Goal: Information Seeking & Learning: Find specific fact

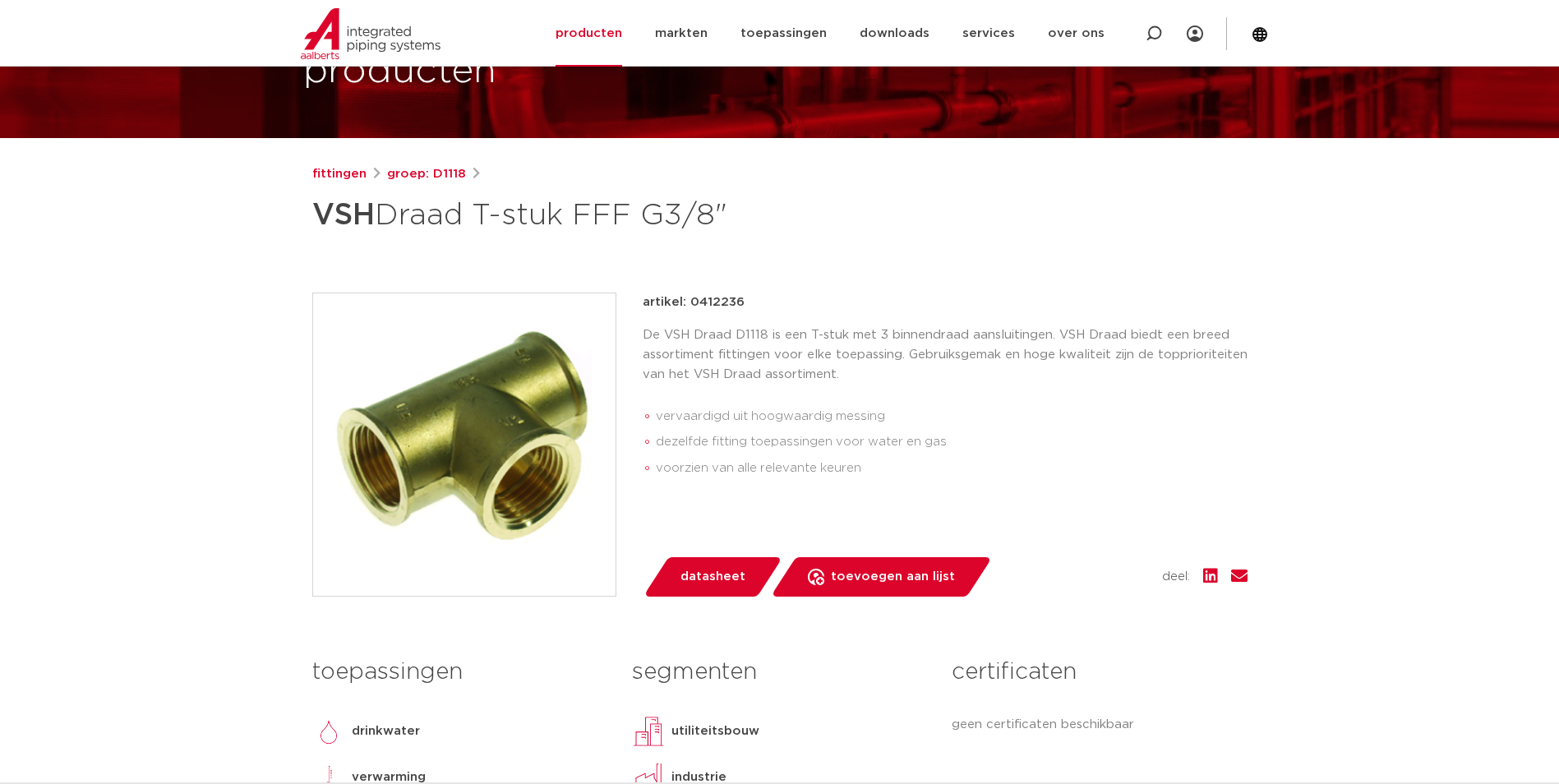
scroll to position [82, 0]
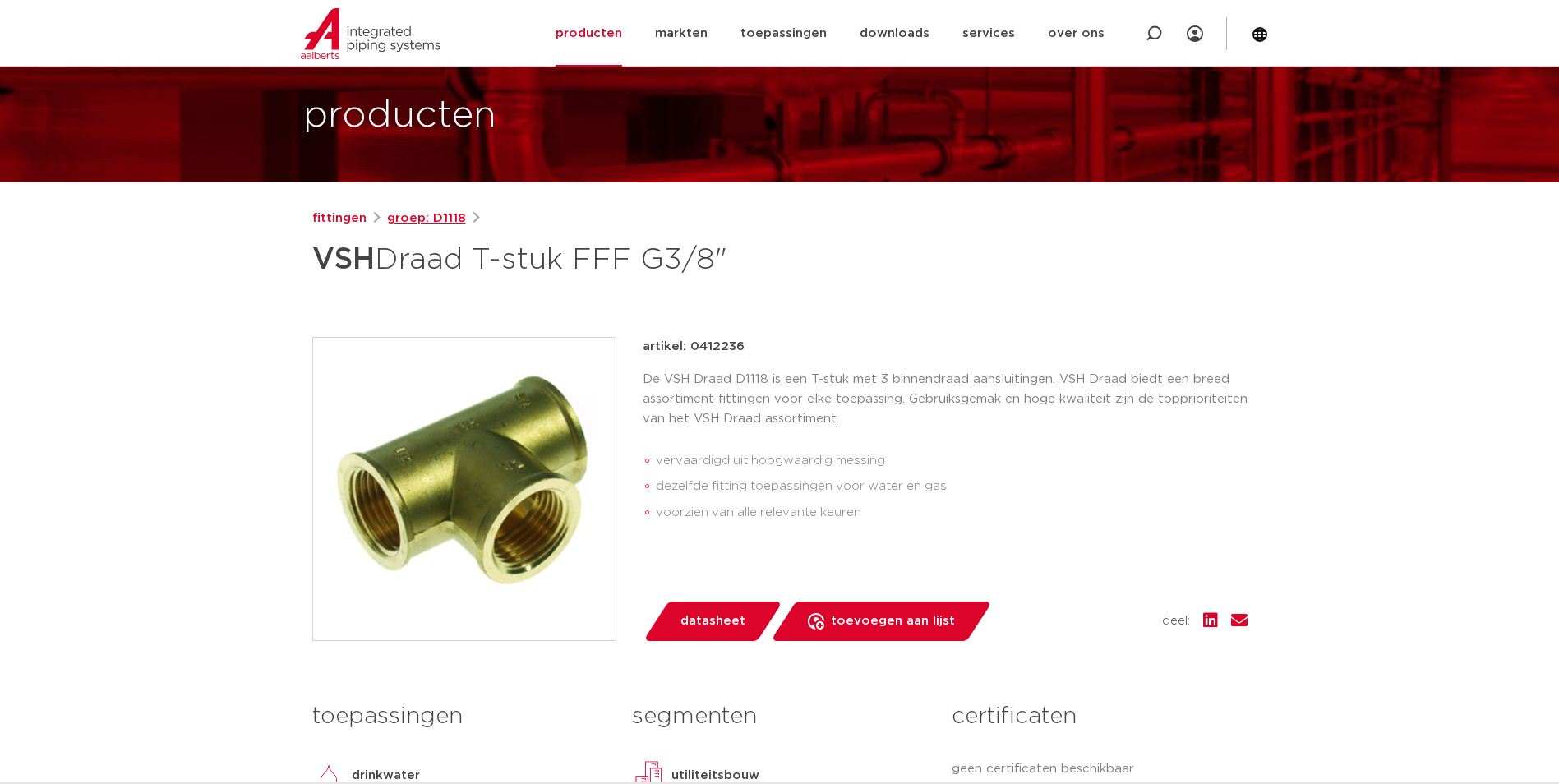
click at [400, 219] on link "groep: D1118" at bounding box center [426, 219] width 79 height 20
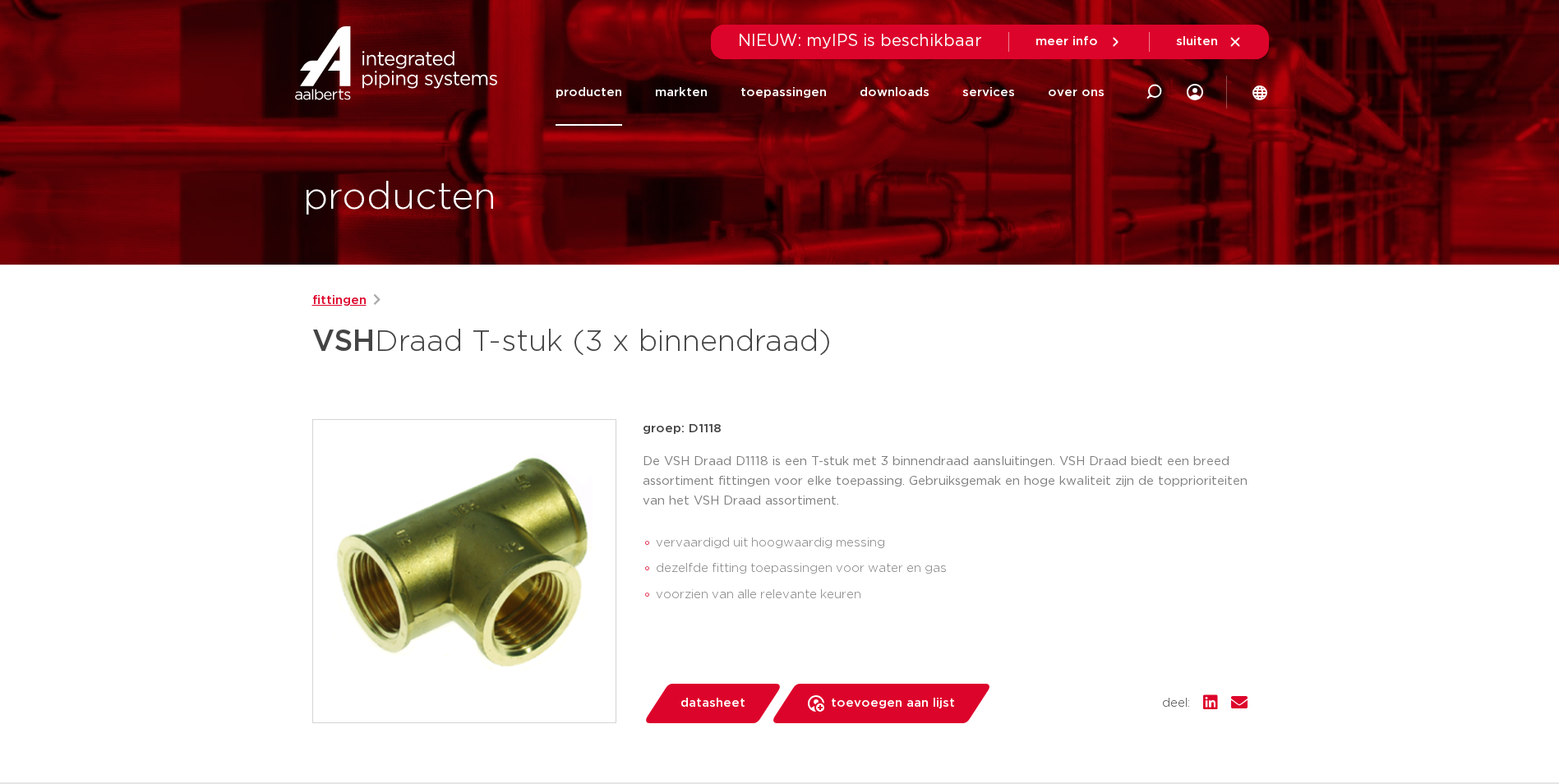
click at [335, 304] on link "fittingen" at bounding box center [339, 301] width 54 height 20
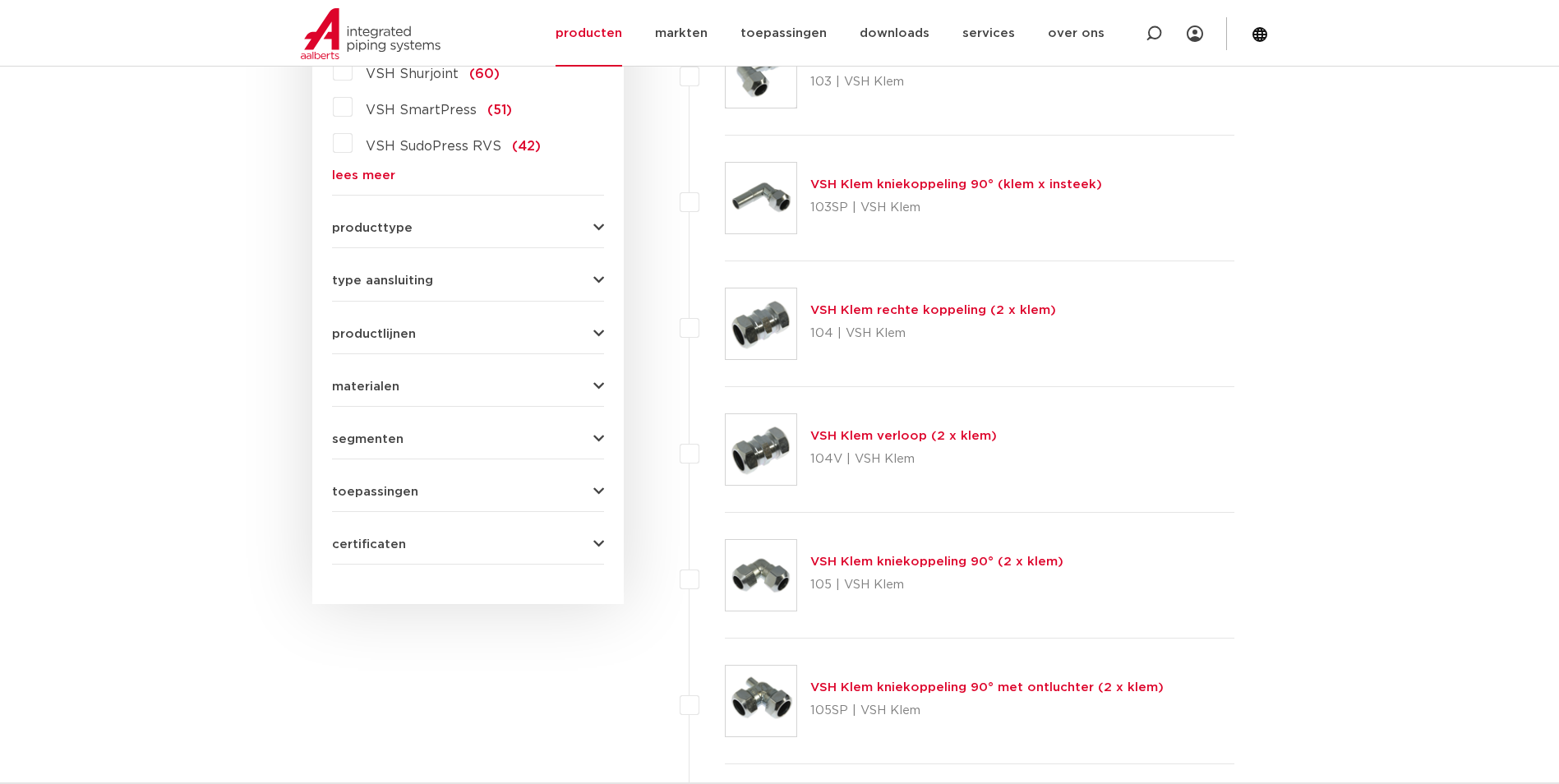
scroll to position [493, 0]
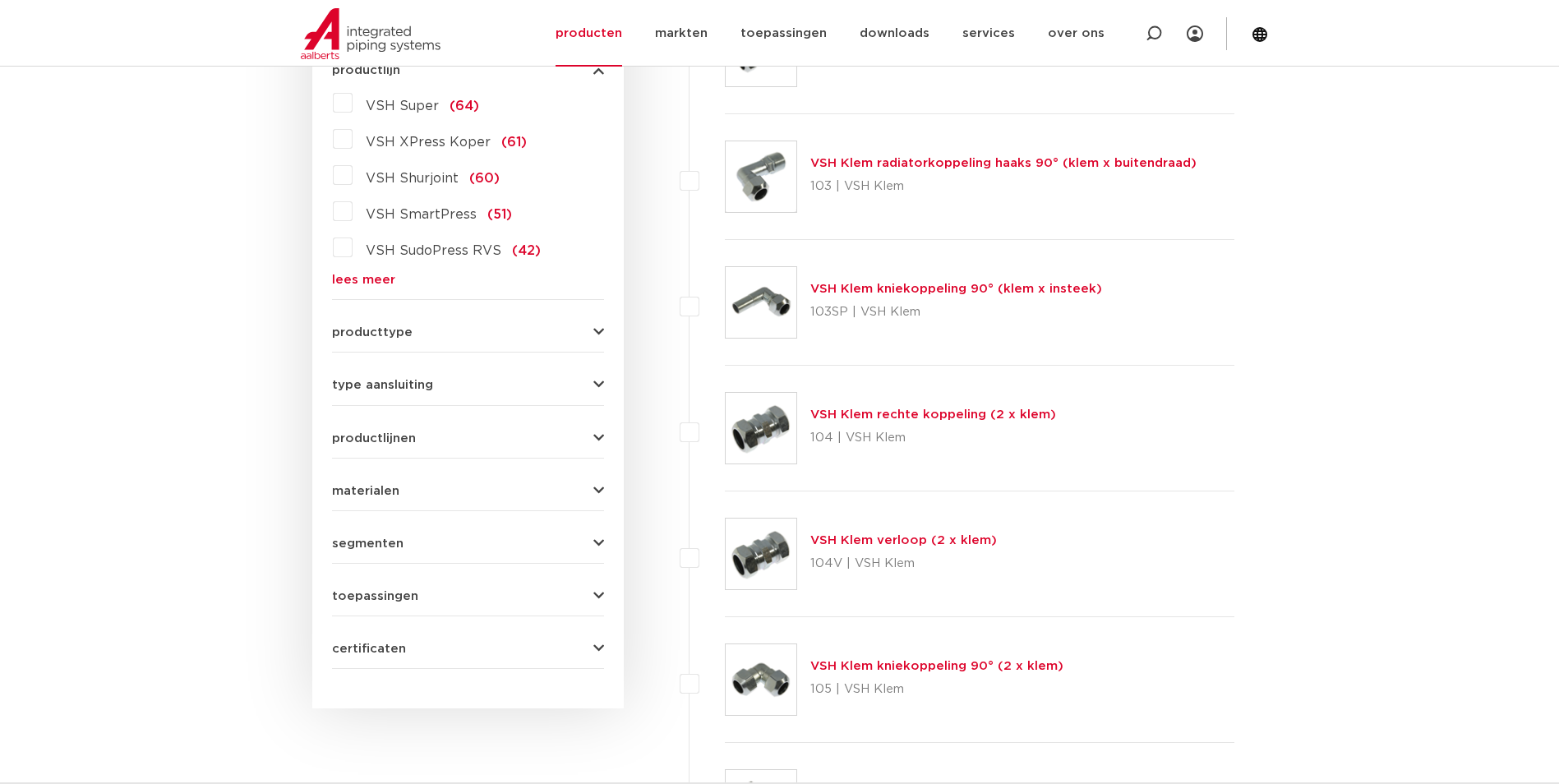
click at [373, 320] on div "producttype demontabel (179) meerdelig (62) accessoires (fittings) (49) voordee…" at bounding box center [468, 325] width 272 height 26
click at [373, 329] on span "producttype" at bounding box center [372, 332] width 80 height 12
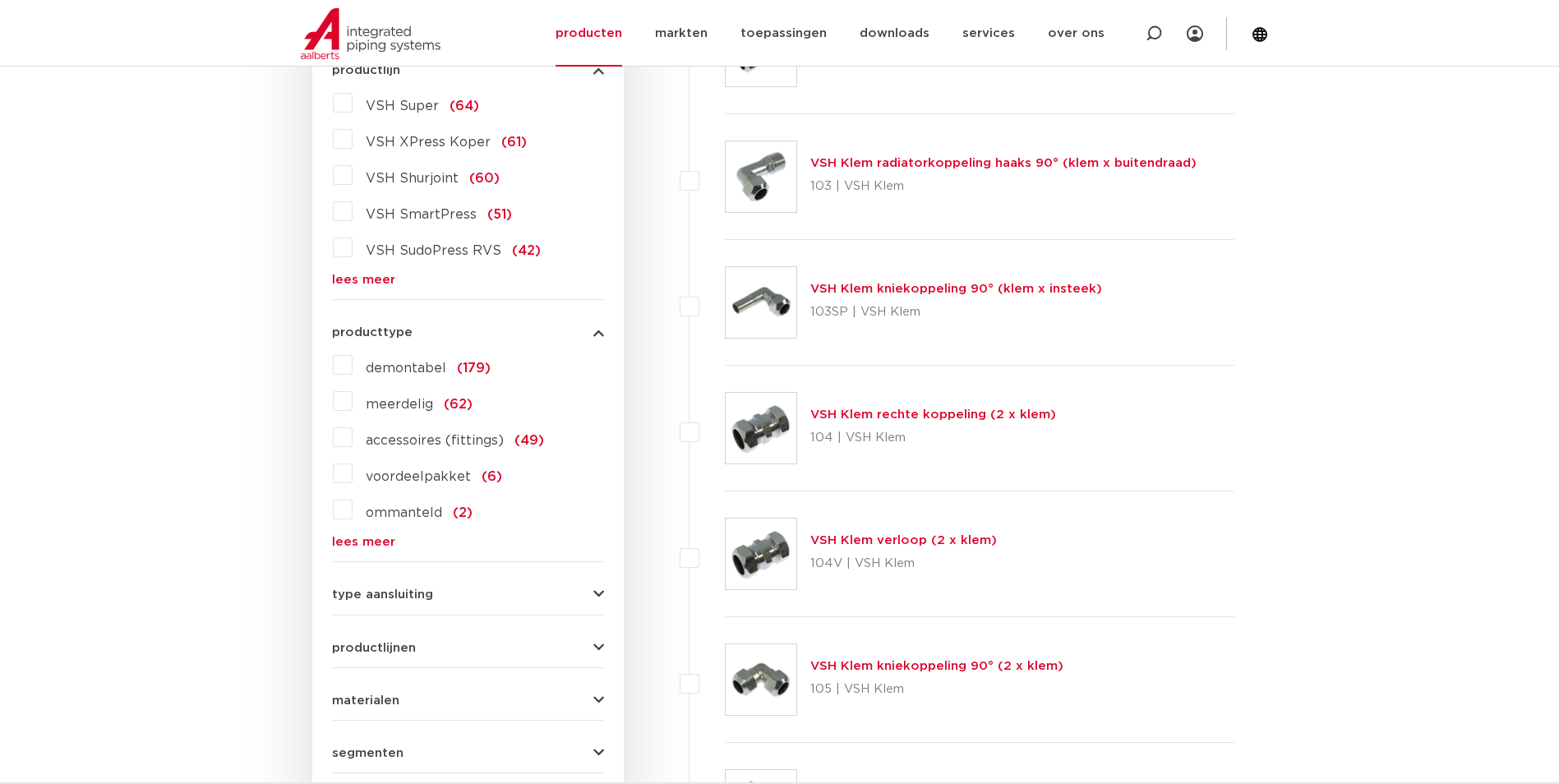
click at [373, 327] on span "producttype" at bounding box center [372, 332] width 80 height 12
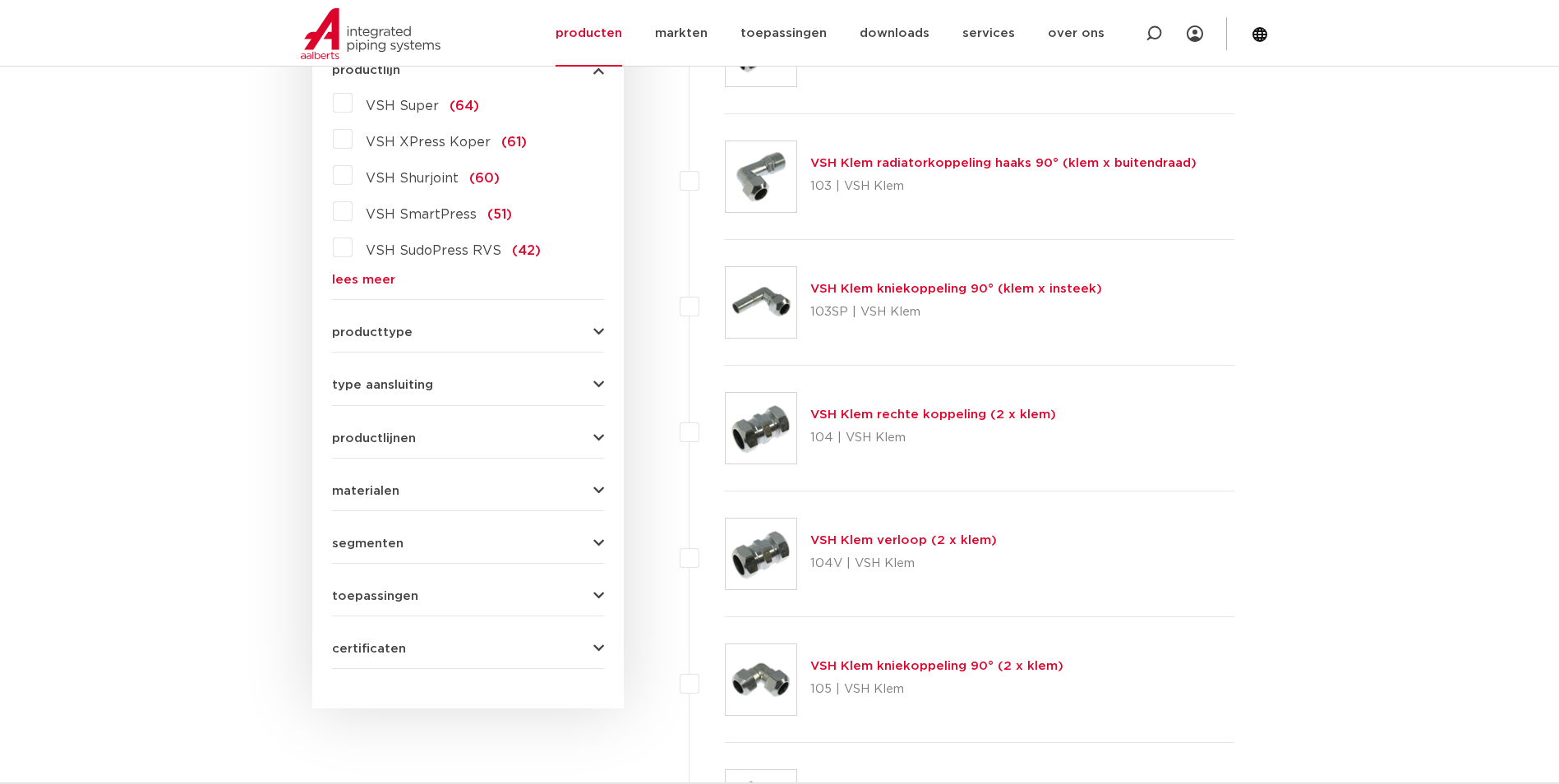
click at [383, 385] on span "type aansluiting" at bounding box center [382, 385] width 101 height 12
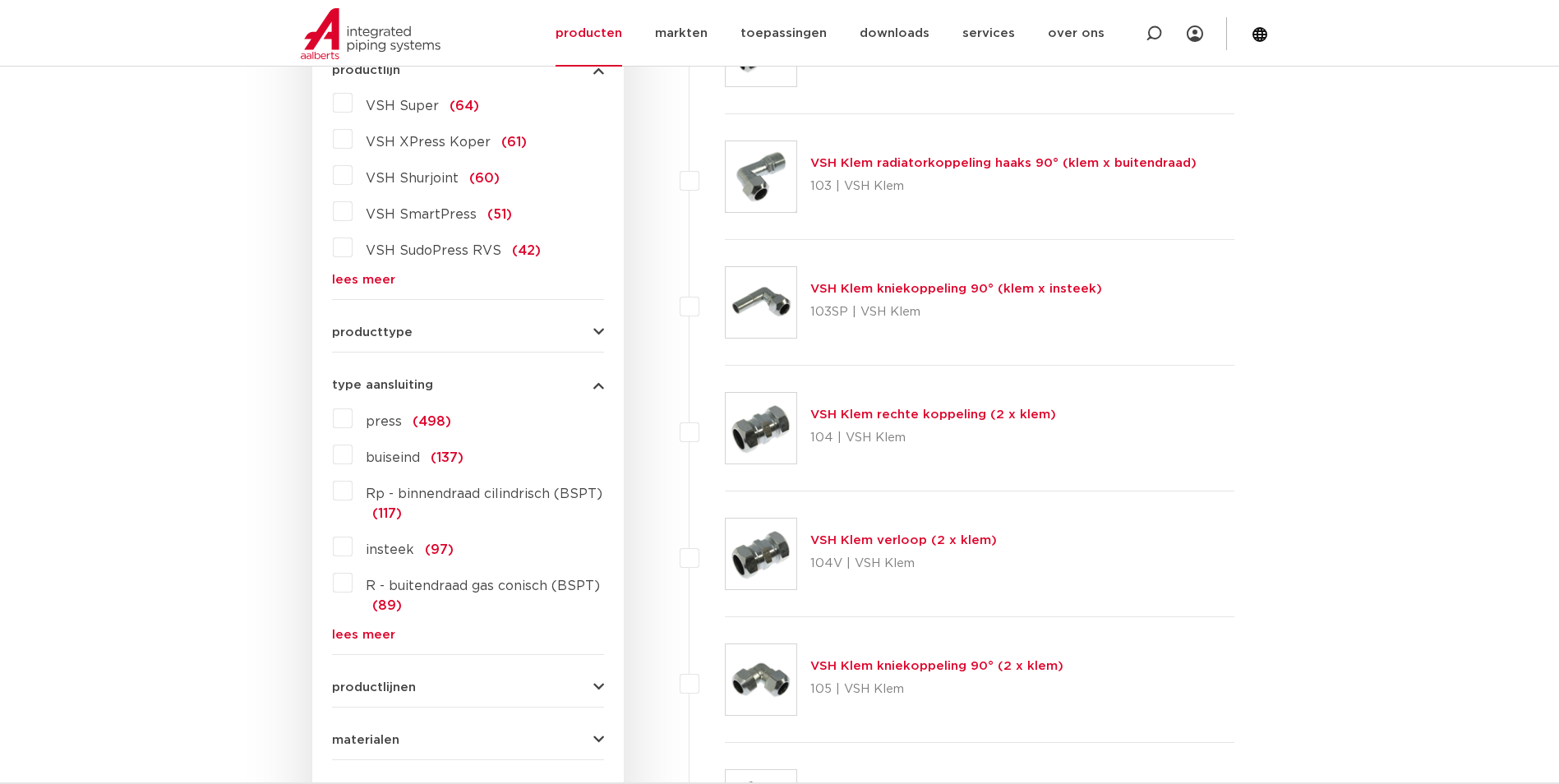
click at [353, 456] on label "buiseind (137)" at bounding box center [408, 455] width 111 height 27
click at [0, 0] on input "buiseind (137)" at bounding box center [0, 0] width 0 height 0
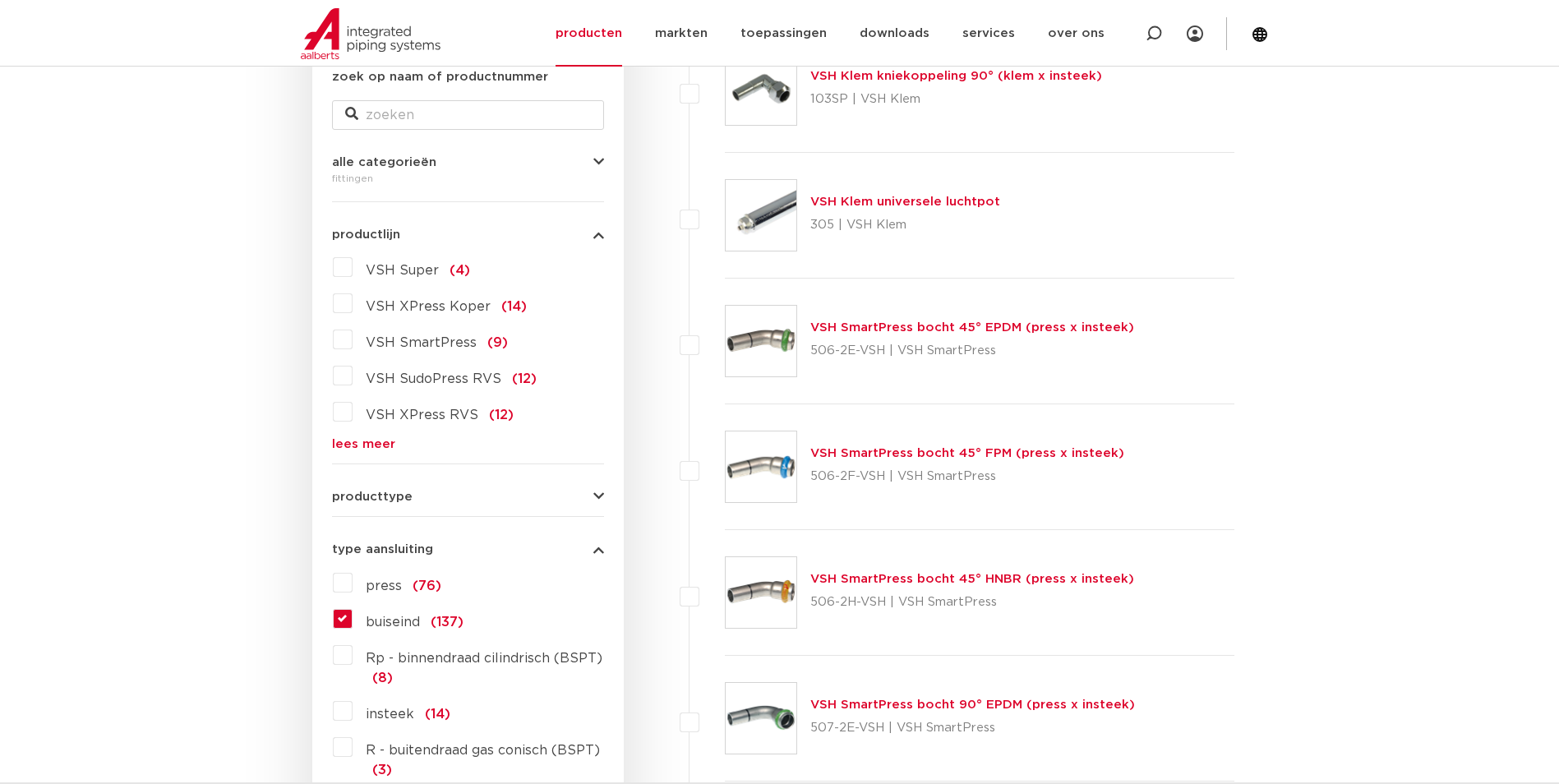
scroll to position [411, 0]
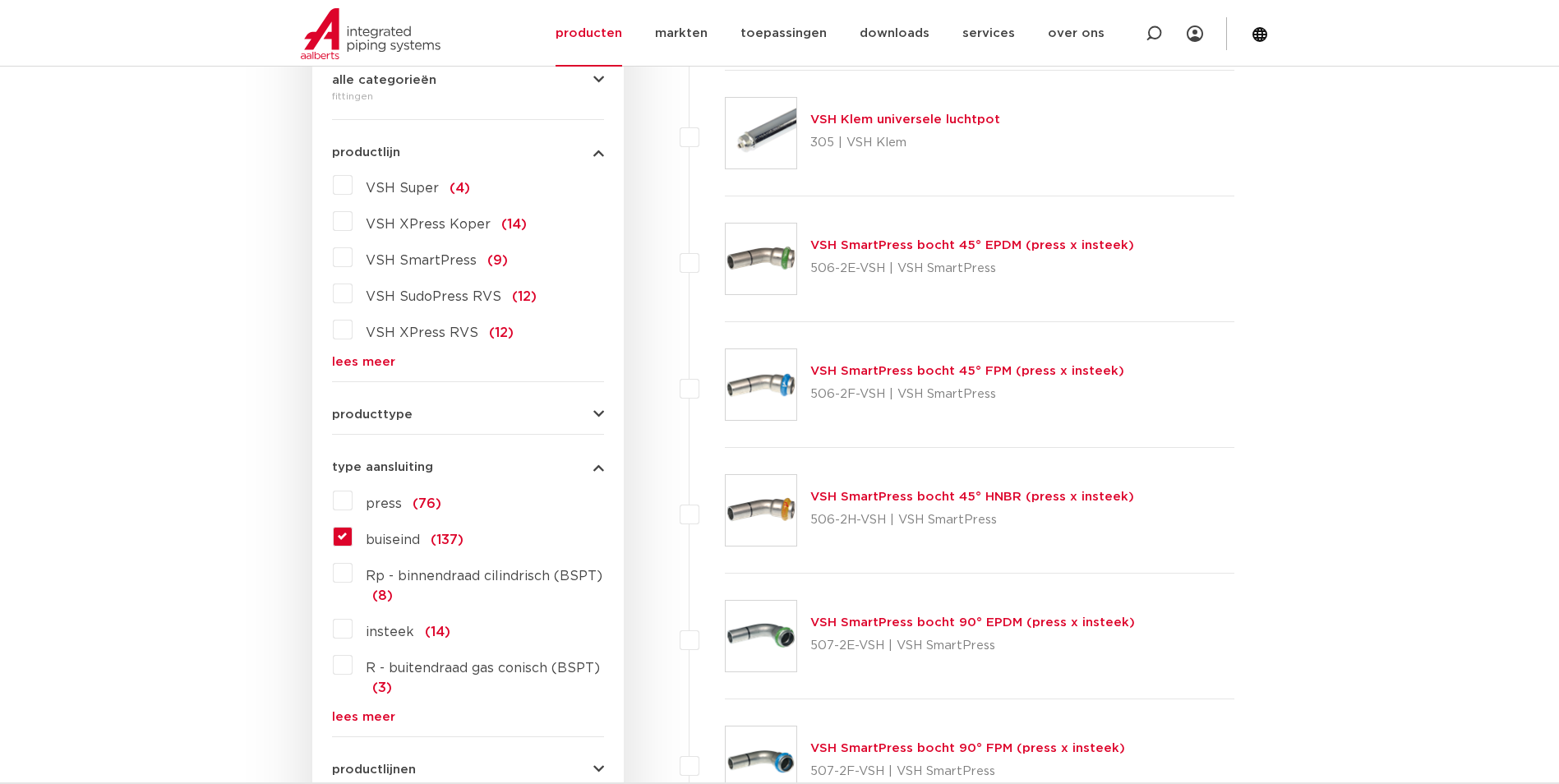
click at [370, 363] on link "lees meer" at bounding box center [468, 362] width 272 height 12
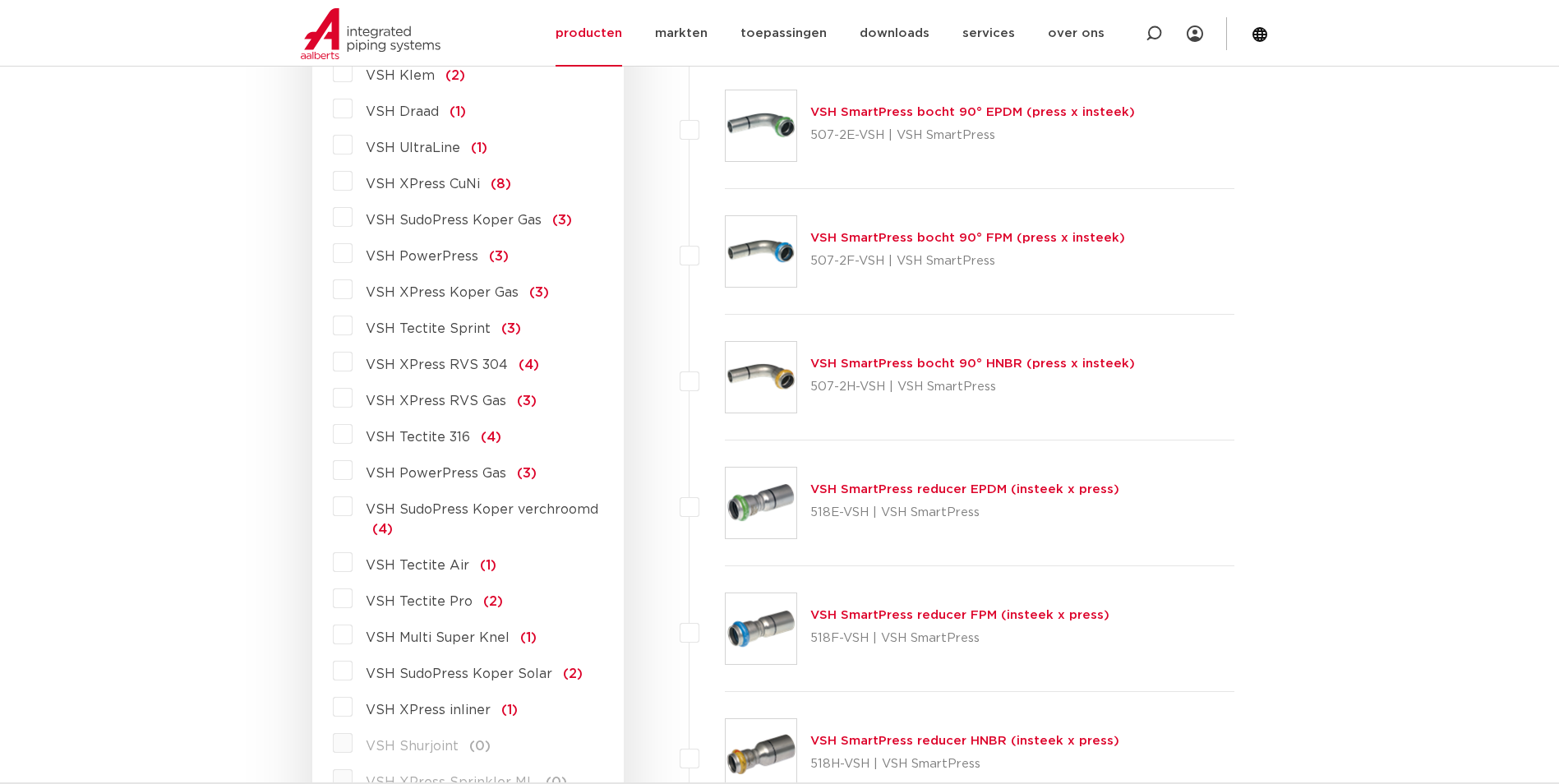
scroll to position [740, 0]
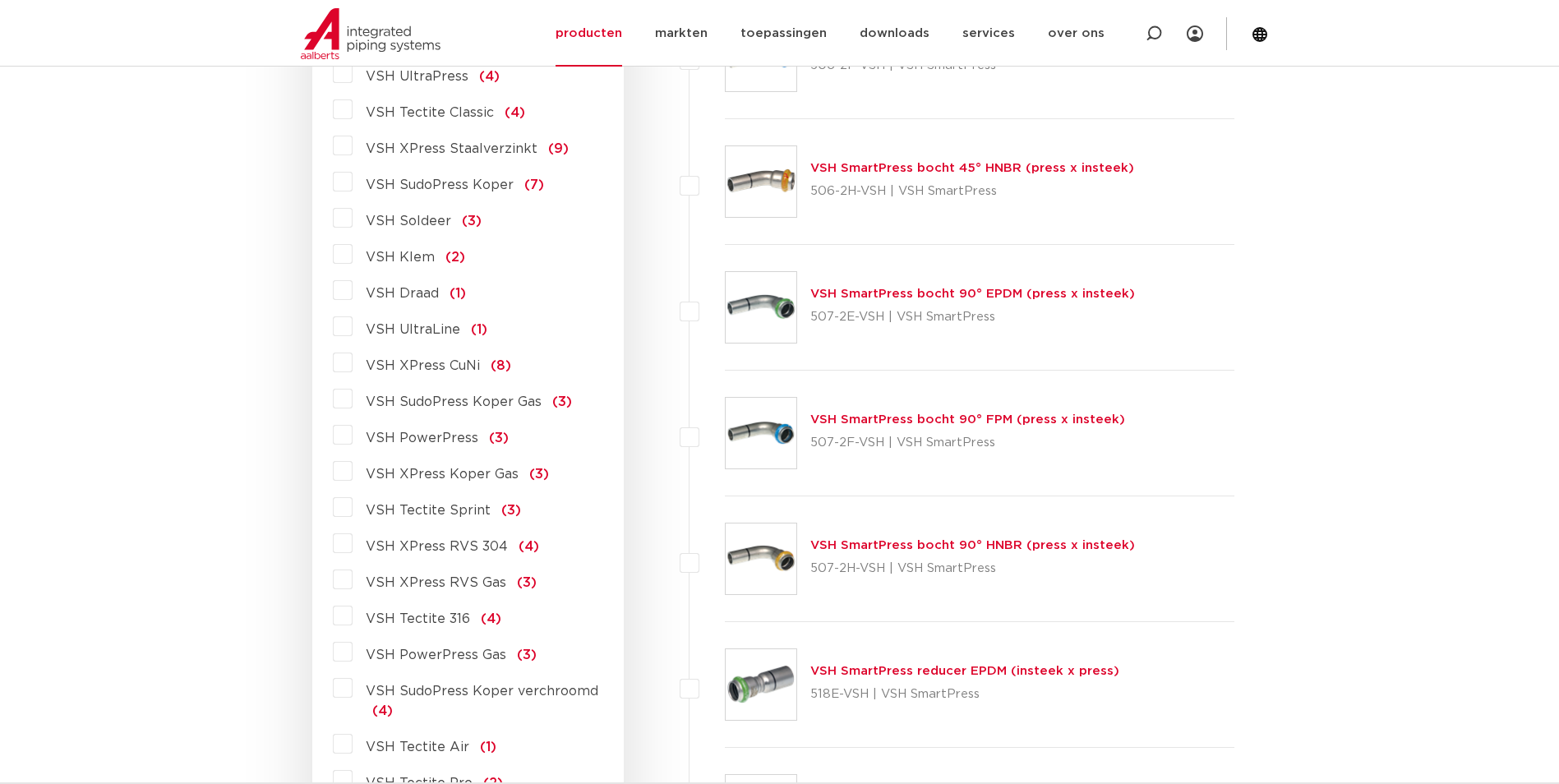
click at [353, 298] on label "VSH Draad (1)" at bounding box center [409, 290] width 114 height 27
click at [0, 0] on input "VSH Draad (1)" at bounding box center [0, 0] width 0 height 0
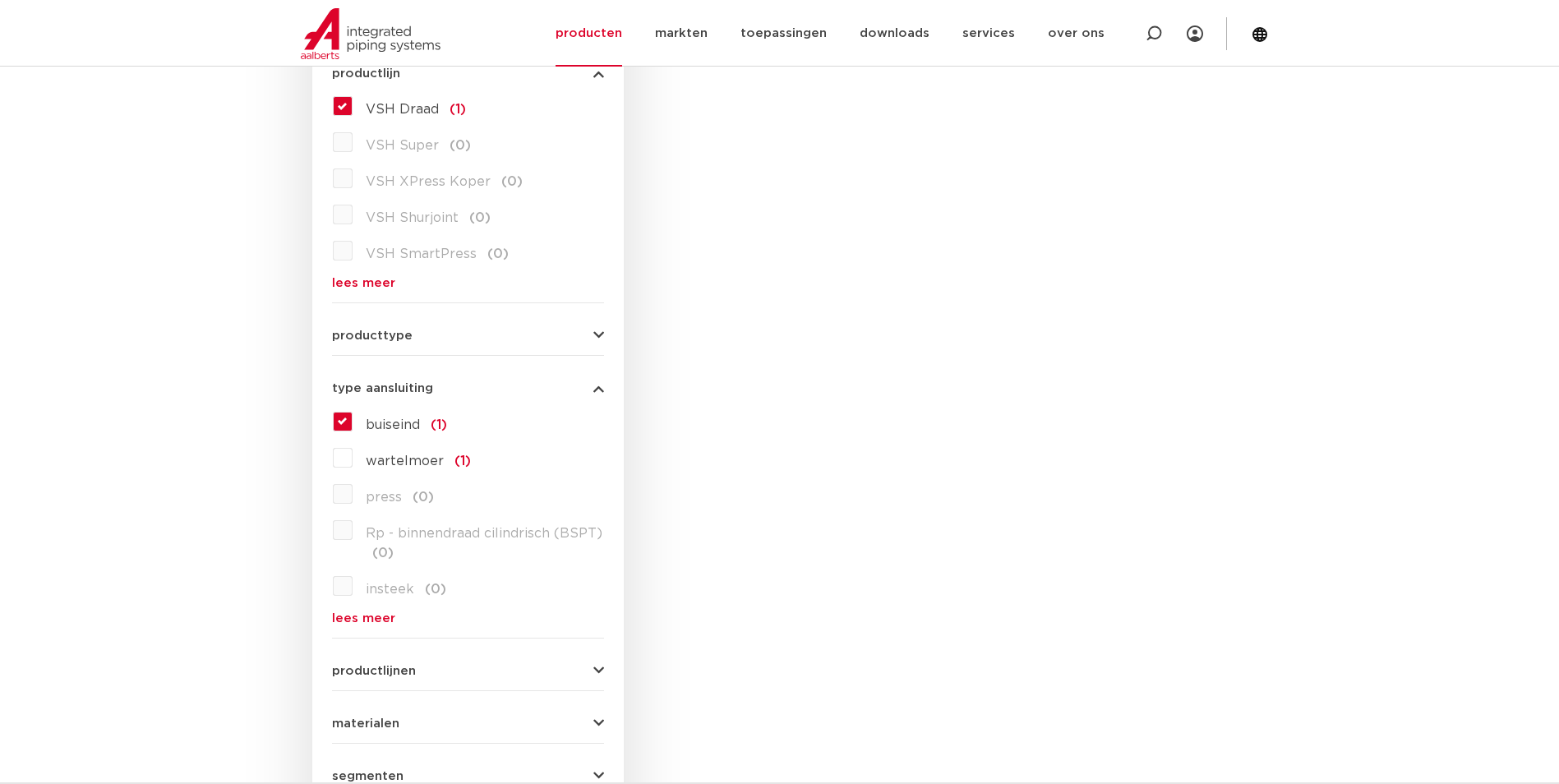
scroll to position [493, 0]
click at [353, 421] on label "buiseind (1)" at bounding box center [400, 418] width 95 height 27
click at [0, 0] on input "buiseind (1)" at bounding box center [0, 0] width 0 height 0
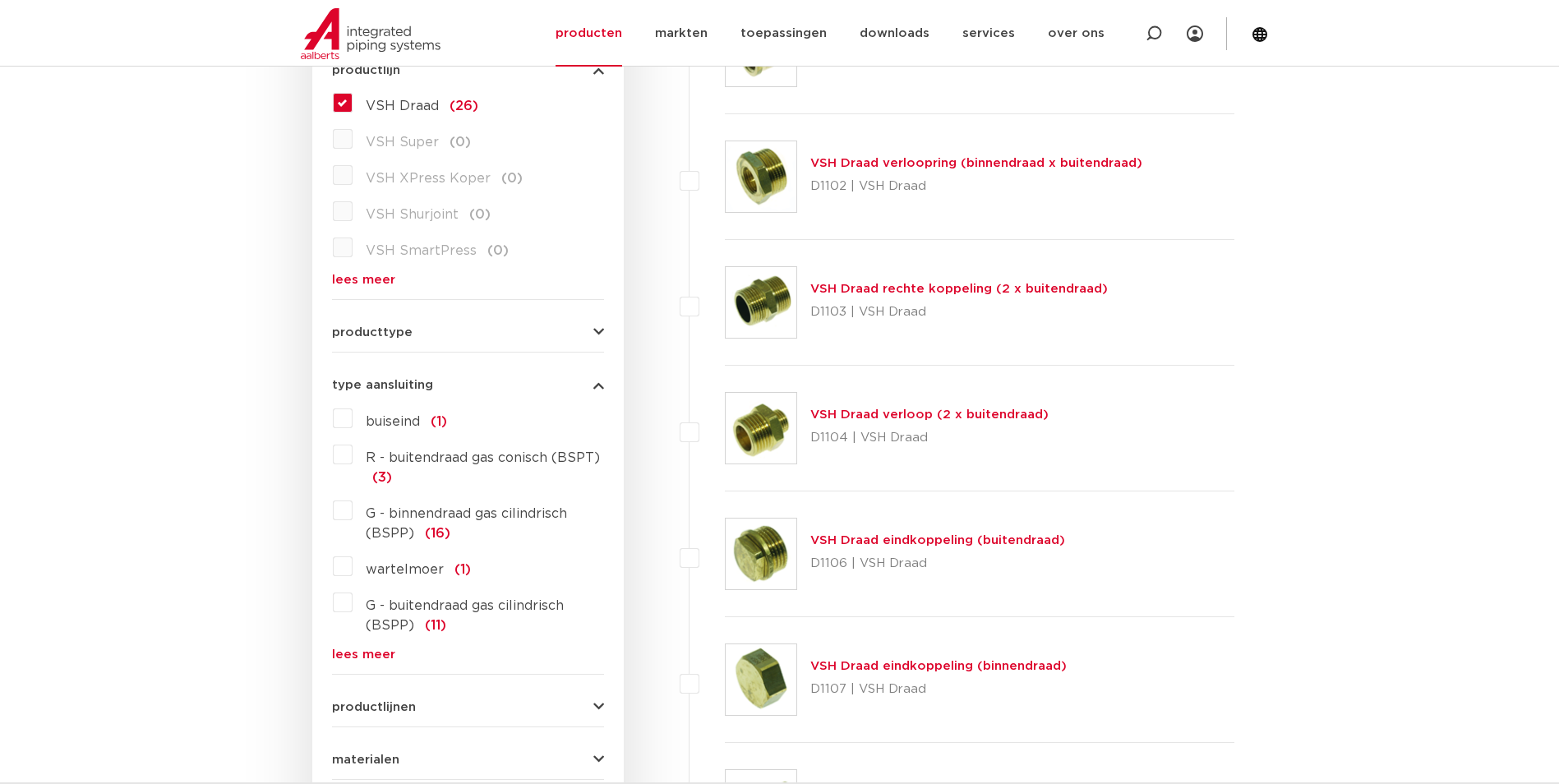
click at [873, 539] on link "VSH Draad eindkoppeling (buitendraad)" at bounding box center [938, 540] width 255 height 12
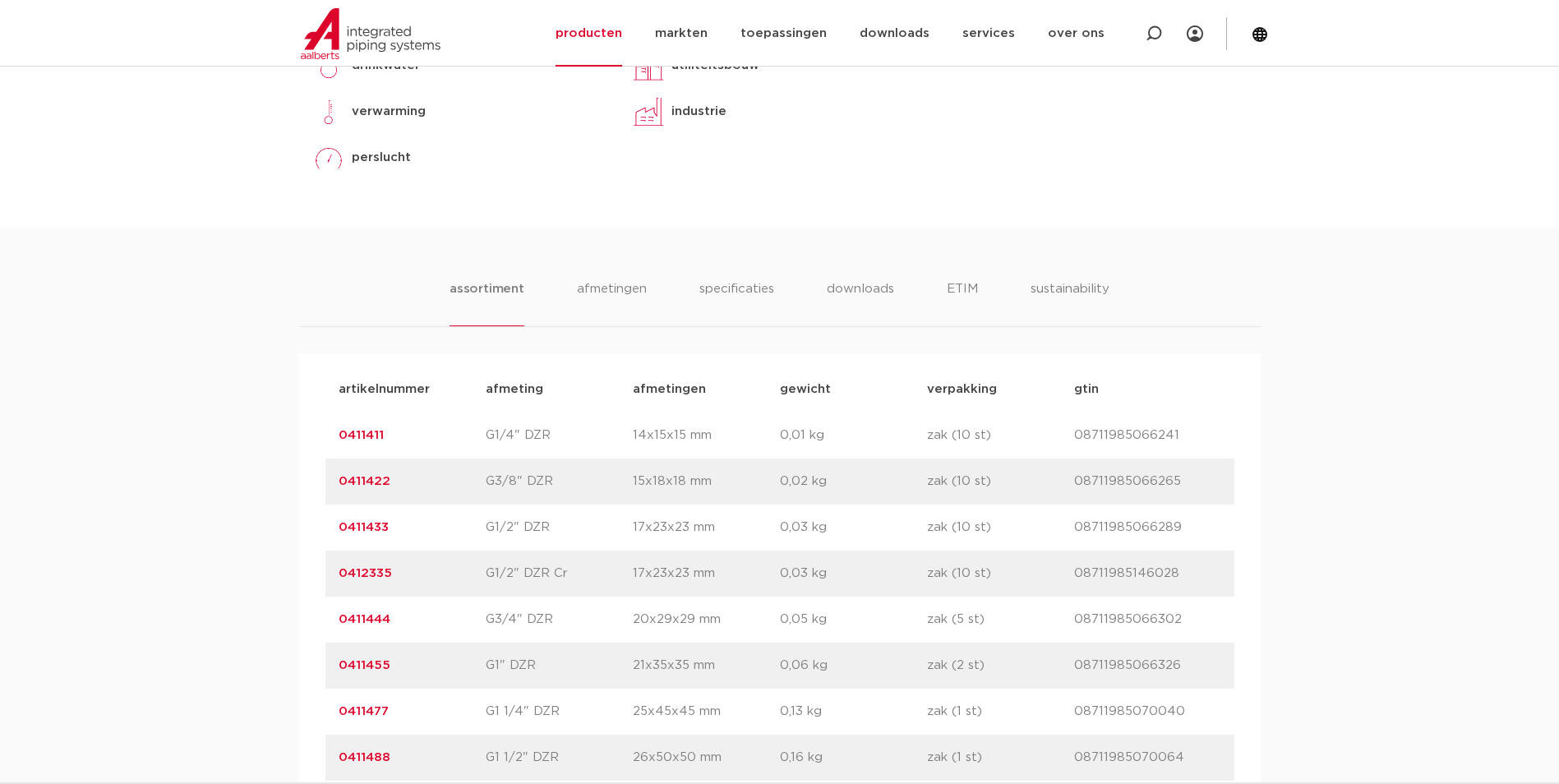
scroll to position [822, 0]
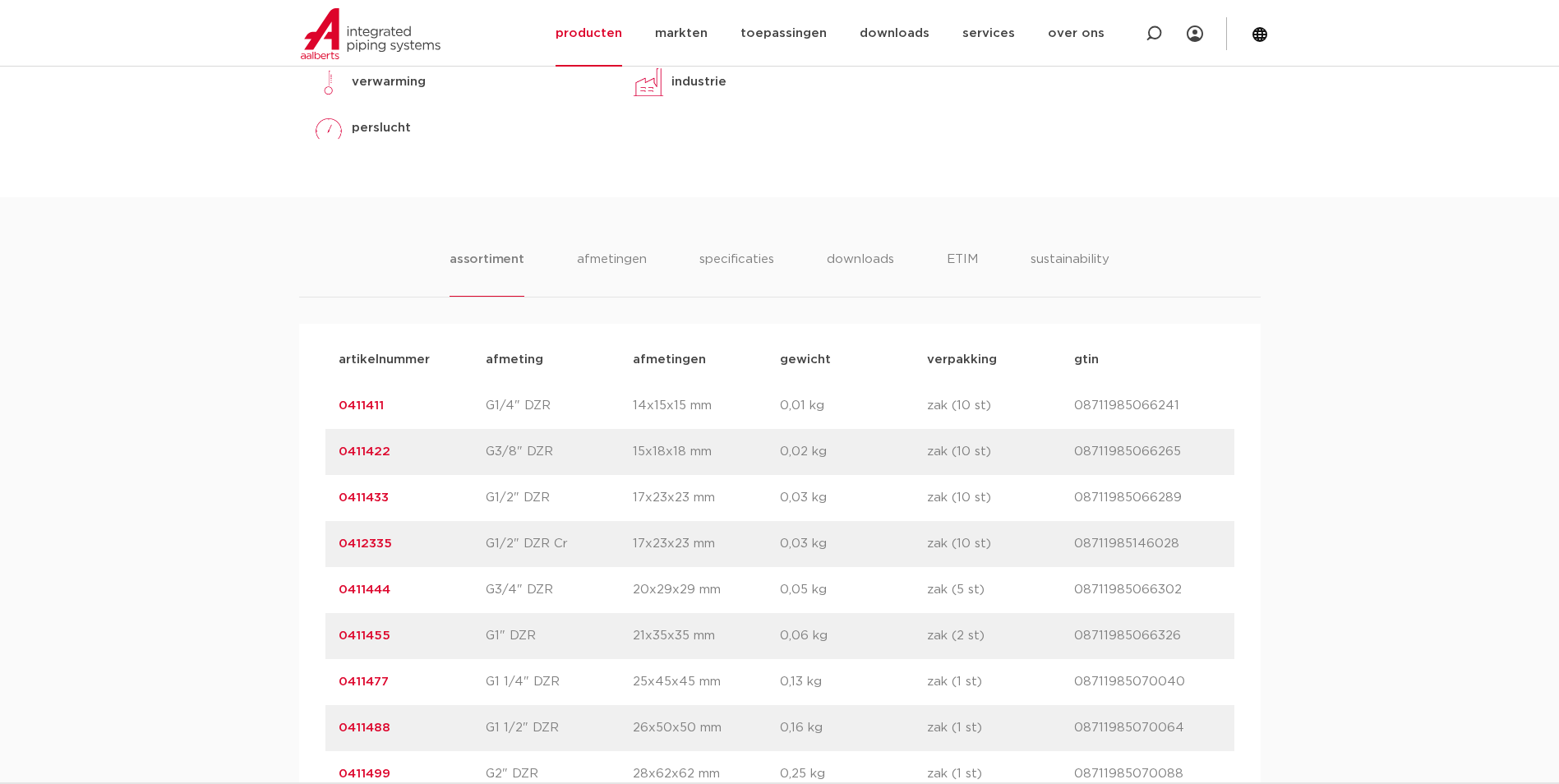
drag, startPoint x: 392, startPoint y: 450, endPoint x: 334, endPoint y: 451, distance: 58.0
click at [334, 451] on div "artikelnummer 0411422 afmeting G3/8" DZR [GEOGRAPHIC_DATA] 15x18x18 mm gewicht …" at bounding box center [780, 451] width 909 height 46
copy link "0411422"
